Goal: Task Accomplishment & Management: Manage account settings

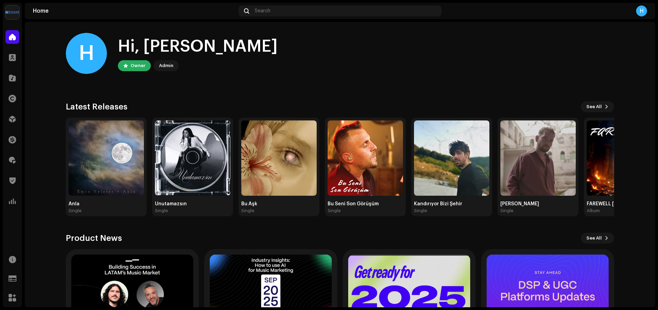
click at [13, 13] on img at bounding box center [12, 12] width 14 height 14
click at [86, 16] on span at bounding box center [86, 15] width 4 height 5
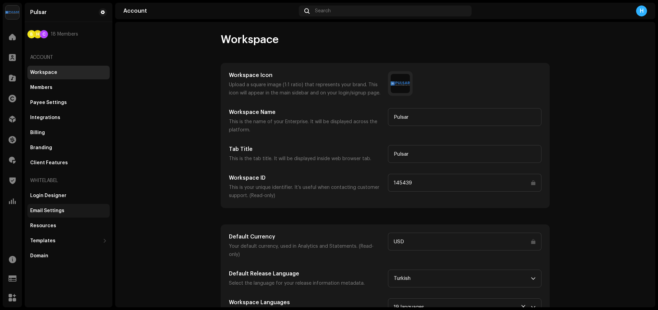
click at [58, 217] on div "Email Settings" at bounding box center [68, 211] width 82 height 14
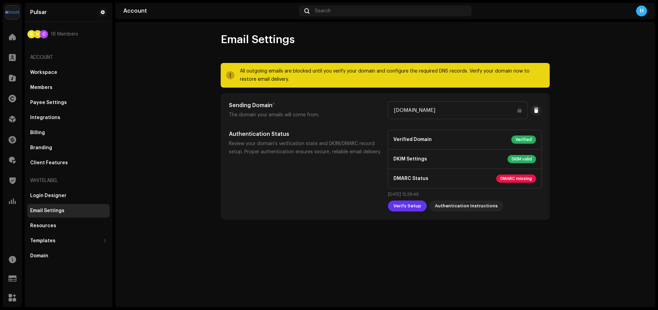
click at [414, 207] on span "Verify Setup" at bounding box center [407, 206] width 28 height 14
click at [499, 180] on span "DMARC missing" at bounding box center [516, 179] width 40 height 8
